Goal: Information Seeking & Learning: Check status

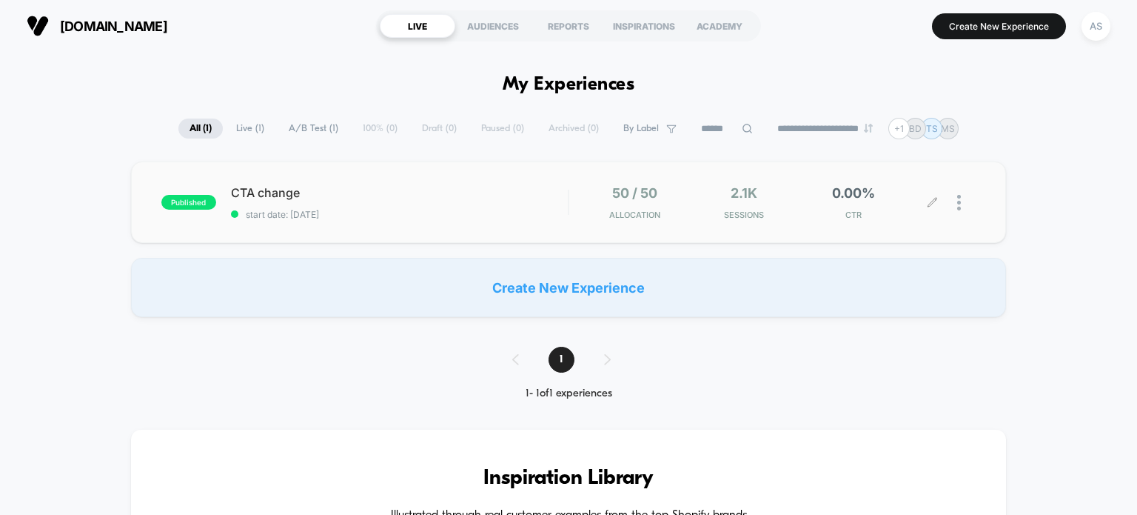
click at [848, 207] on div "0.00% CTR" at bounding box center [854, 202] width 102 height 35
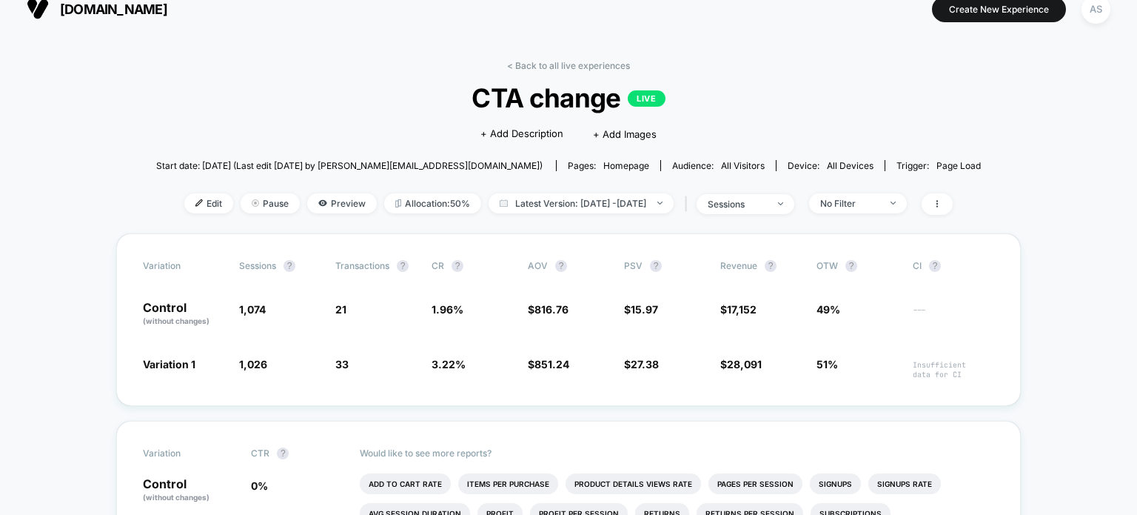
scroll to position [18, 0]
